Goal: Task Accomplishment & Management: Use online tool/utility

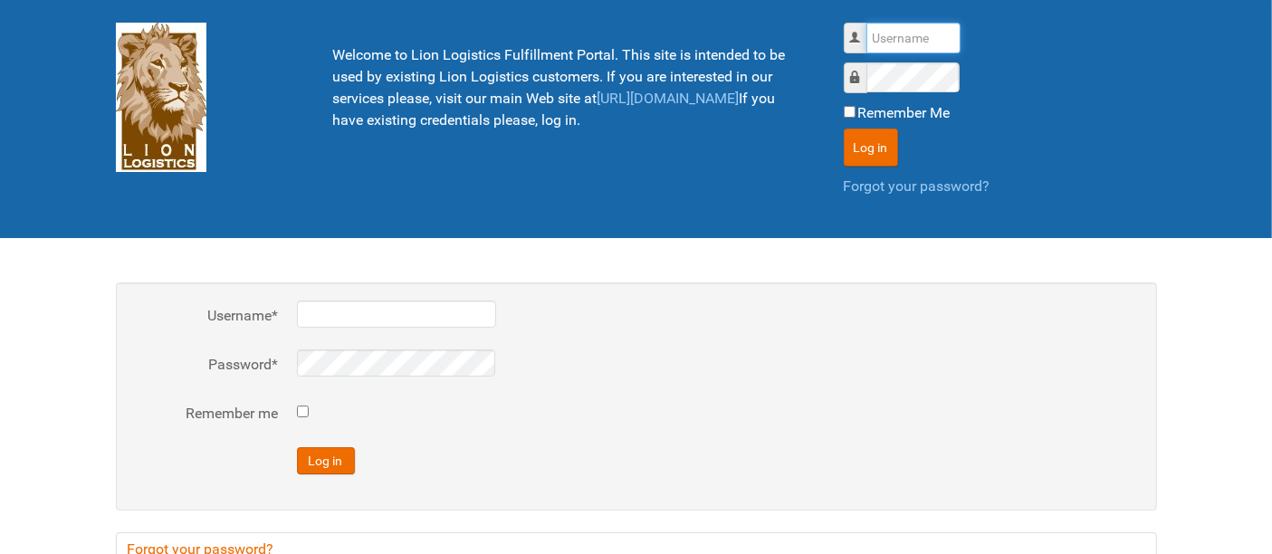
click at [898, 34] on input "Username" at bounding box center [914, 38] width 94 height 31
type input "al"
click at [844, 129] on button "Log in" at bounding box center [871, 148] width 54 height 38
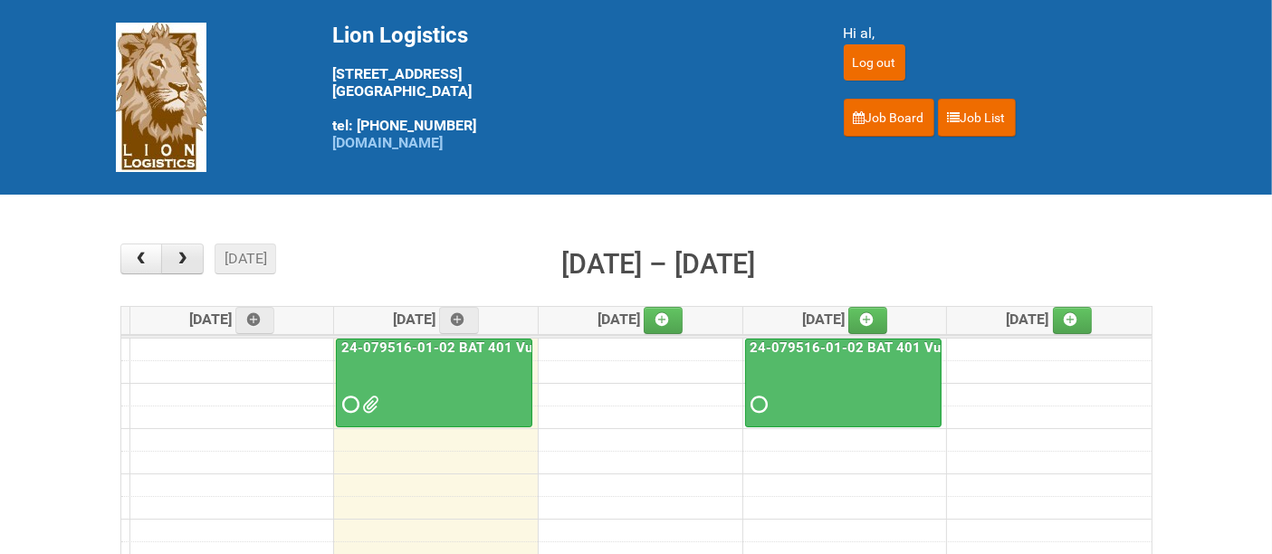
click at [172, 258] on button "button" at bounding box center [182, 259] width 43 height 31
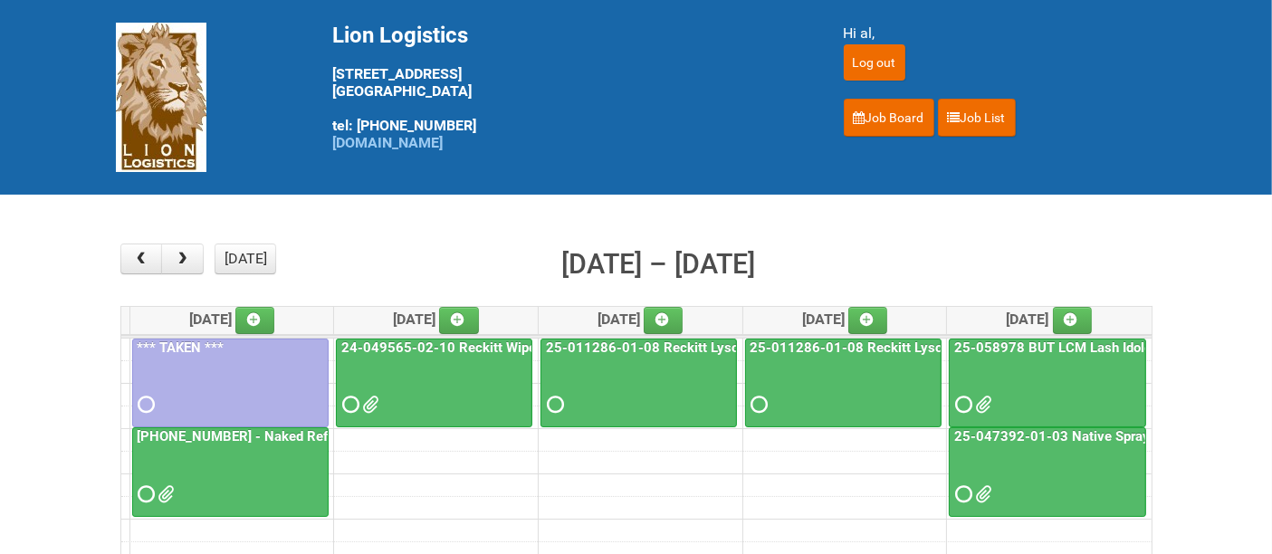
click at [456, 376] on div at bounding box center [434, 389] width 193 height 59
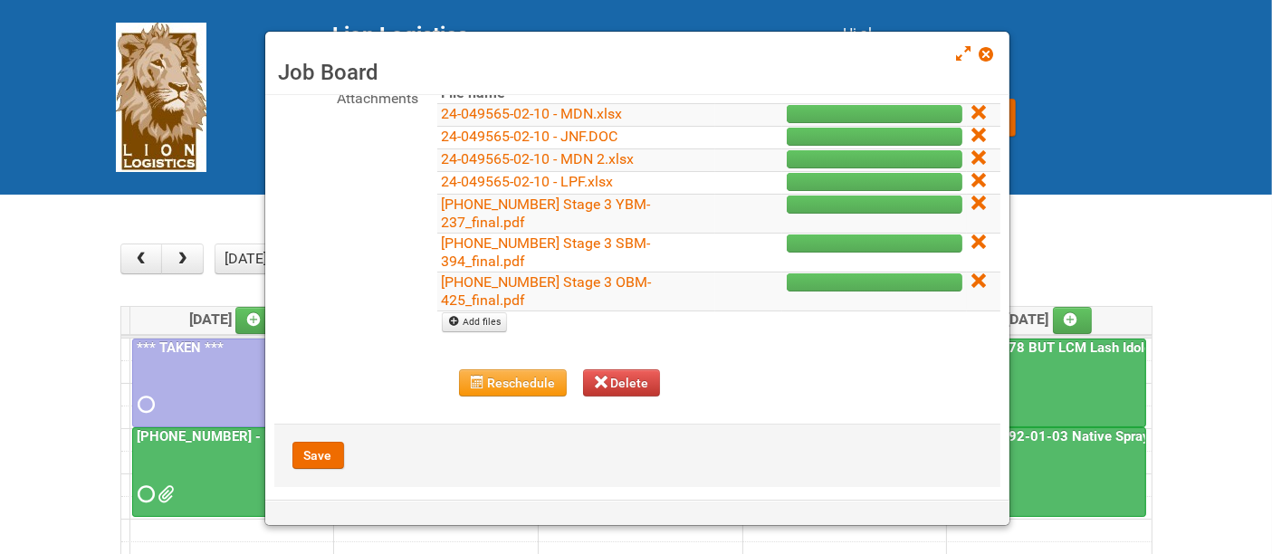
scroll to position [271, 0]
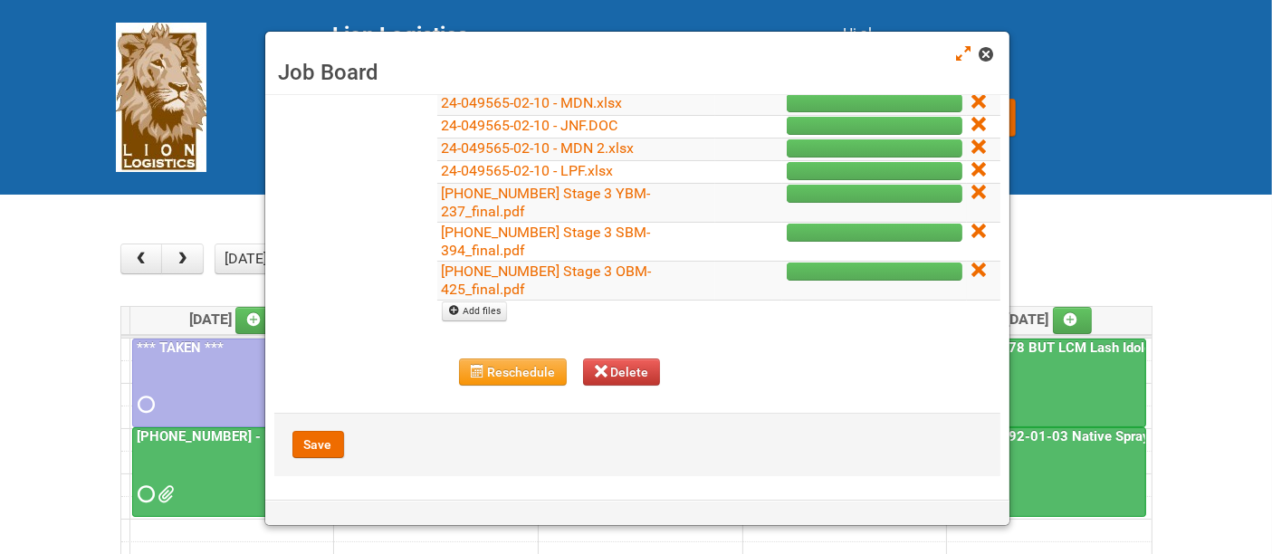
click at [987, 62] on link at bounding box center [988, 56] width 16 height 22
